Goal: Information Seeking & Learning: Learn about a topic

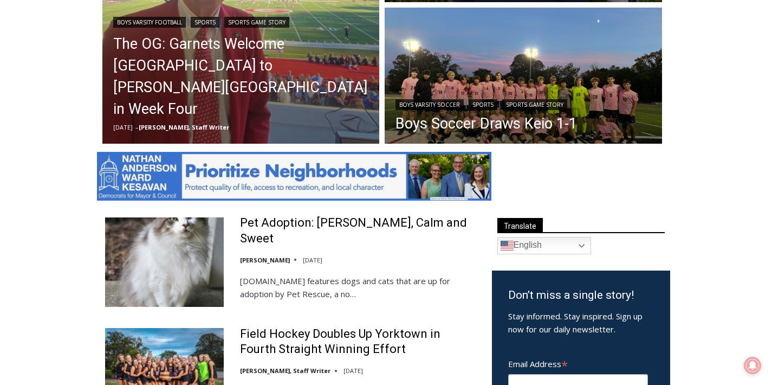
scroll to position [435, 0]
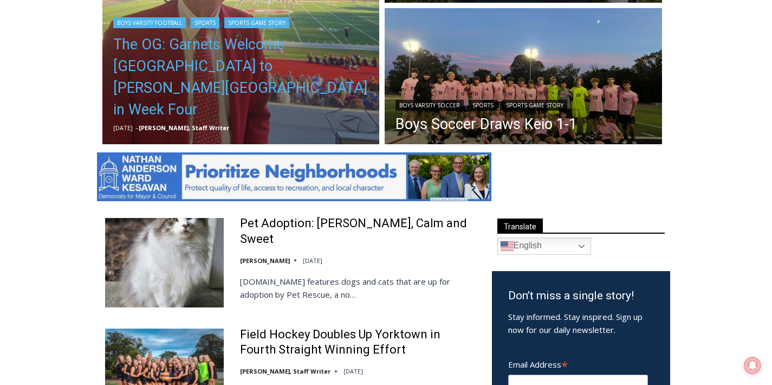
click at [305, 105] on link "The OG: Garnets Welcome Yorktown to Nugent Stadium in Week Four" at bounding box center [241, 77] width 256 height 87
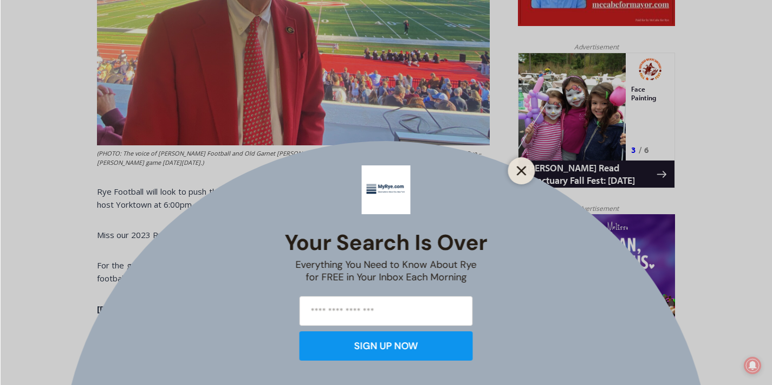
click at [520, 173] on icon "Close" at bounding box center [522, 171] width 10 height 10
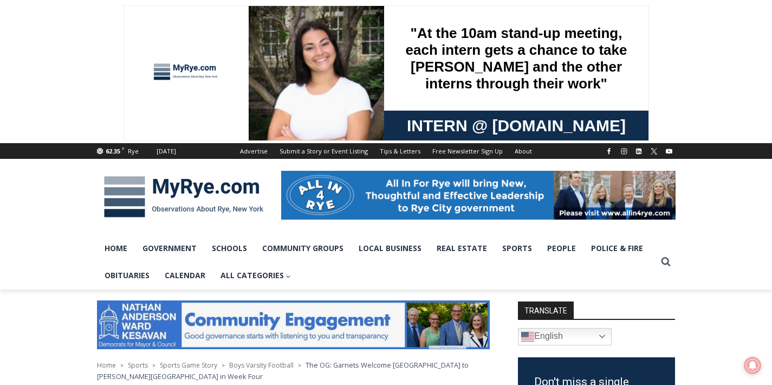
click at [135, 151] on div "Rye" at bounding box center [133, 151] width 11 height 10
click at [125, 250] on link "Home" at bounding box center [116, 248] width 38 height 27
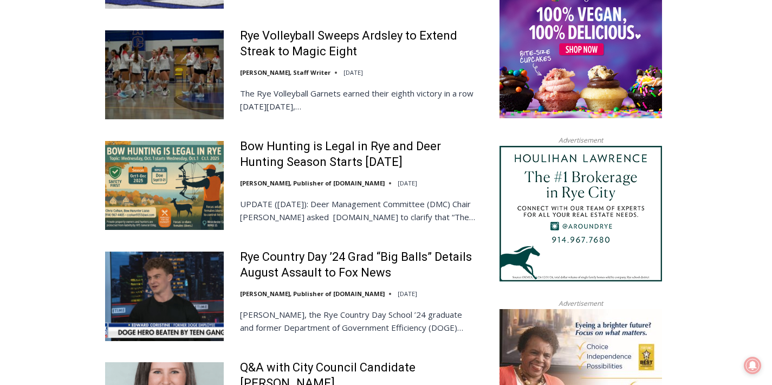
scroll to position [1245, 0]
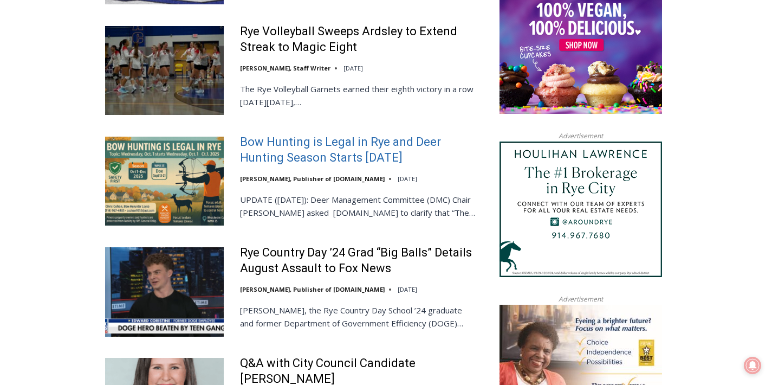
click at [311, 134] on link "Bow Hunting is Legal in Rye and Deer Hunting Season Starts [DATE]" at bounding box center [359, 149] width 238 height 31
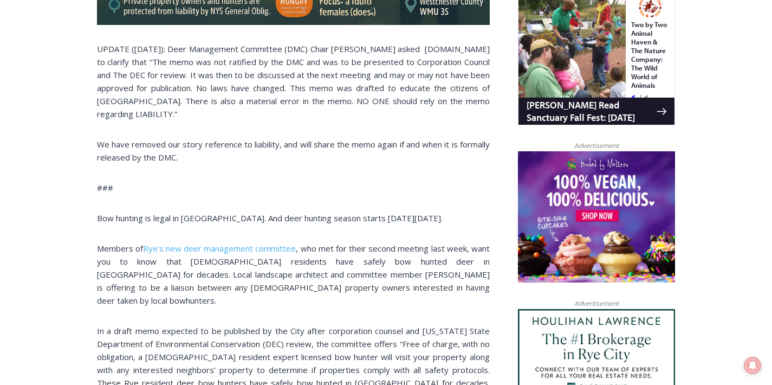
scroll to position [630, 0]
